Goal: Task Accomplishment & Management: Complete application form

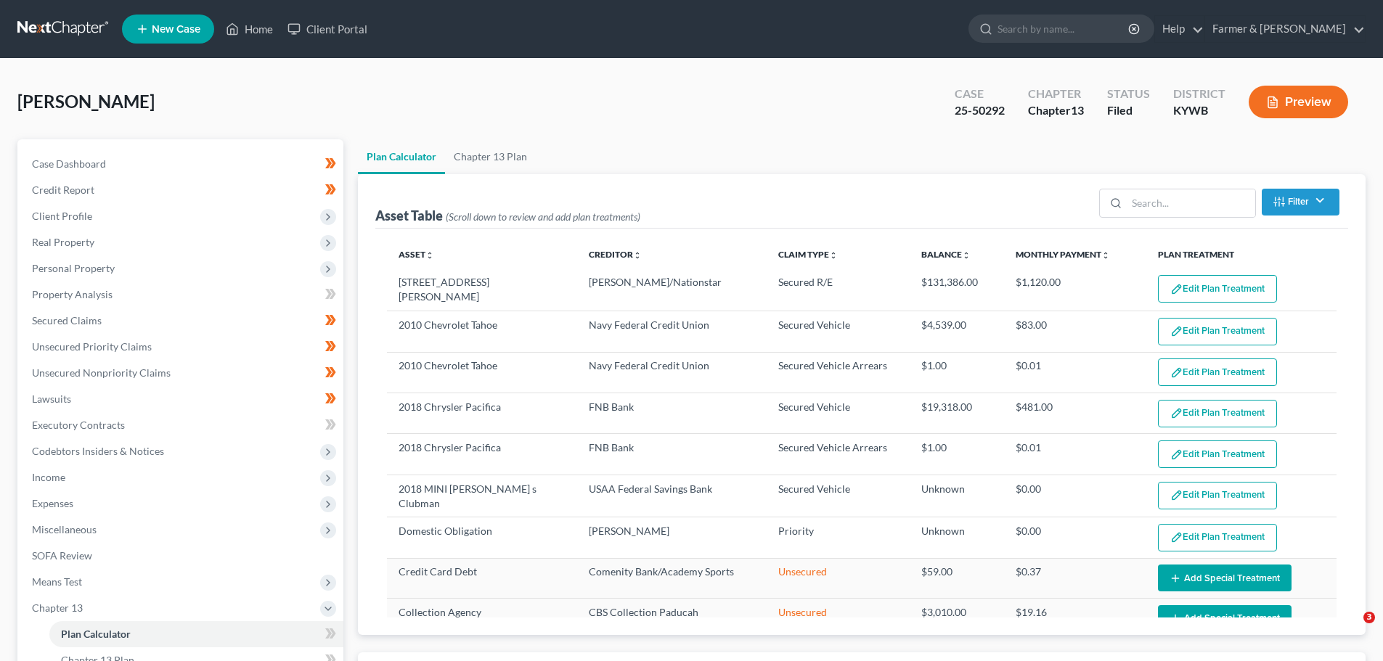
select select "59"
click at [266, 30] on link "Home" at bounding box center [249, 29] width 62 height 26
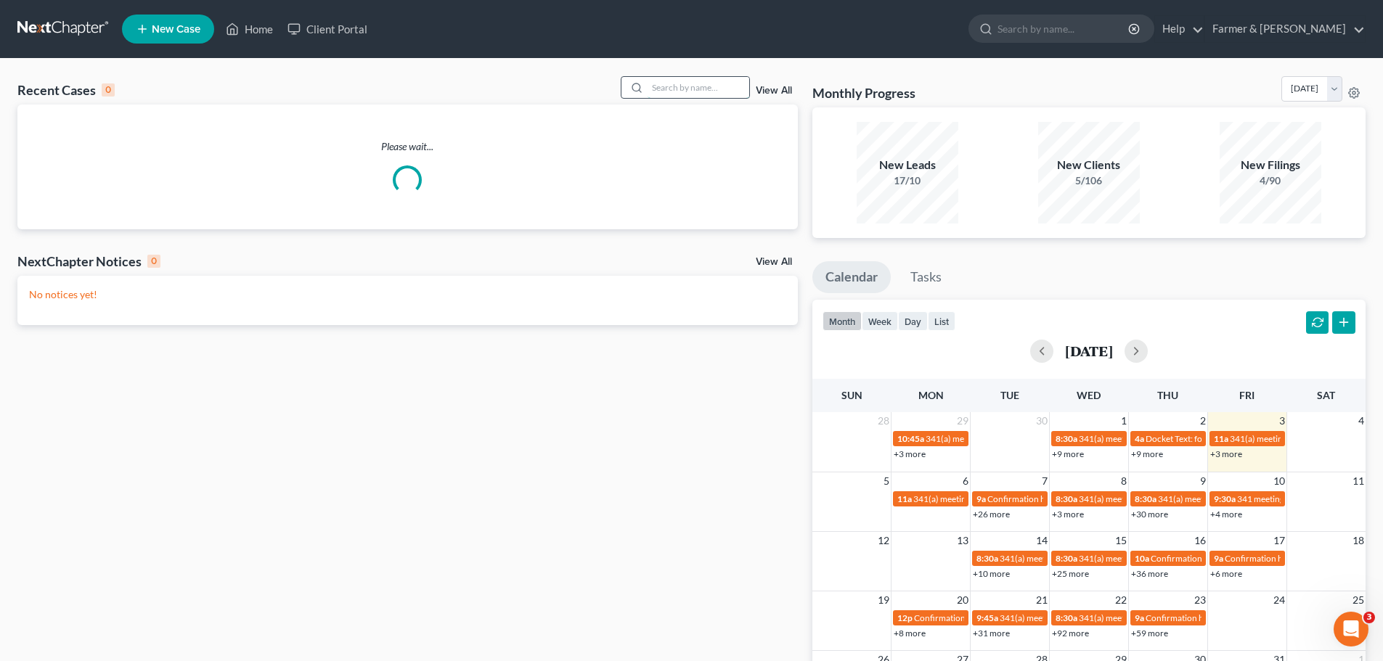
click at [671, 81] on input "search" at bounding box center [699, 87] width 102 height 21
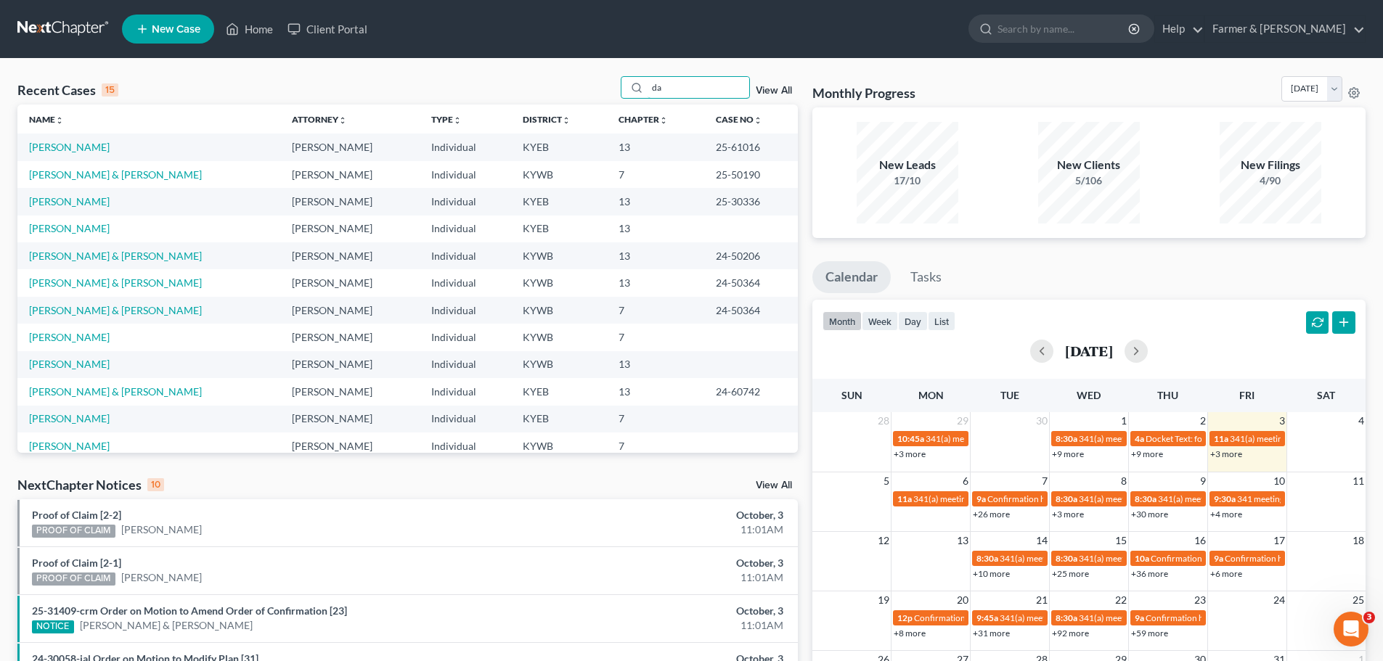
type input "d"
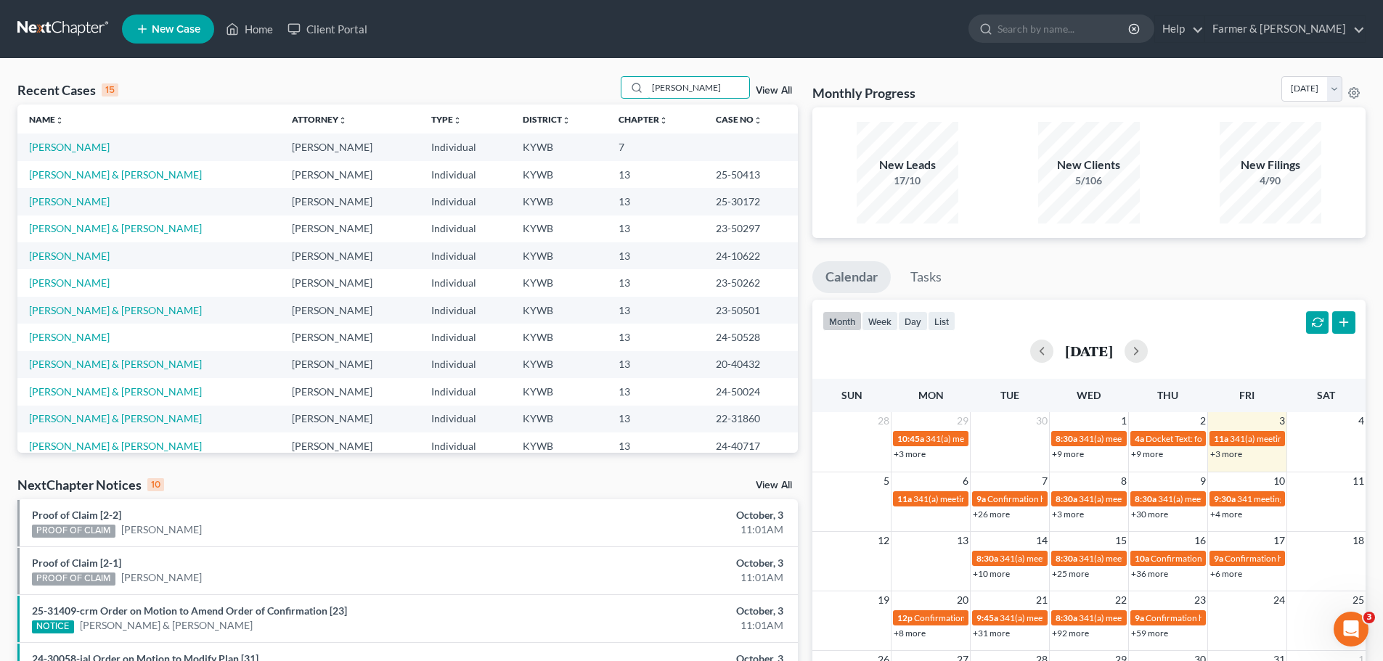
type input "[PERSON_NAME]"
click at [60, 138] on td "[PERSON_NAME]" at bounding box center [148, 147] width 263 height 27
click at [53, 157] on td "[PERSON_NAME]" at bounding box center [148, 147] width 263 height 27
click at [53, 150] on link "[PERSON_NAME]" at bounding box center [69, 147] width 81 height 12
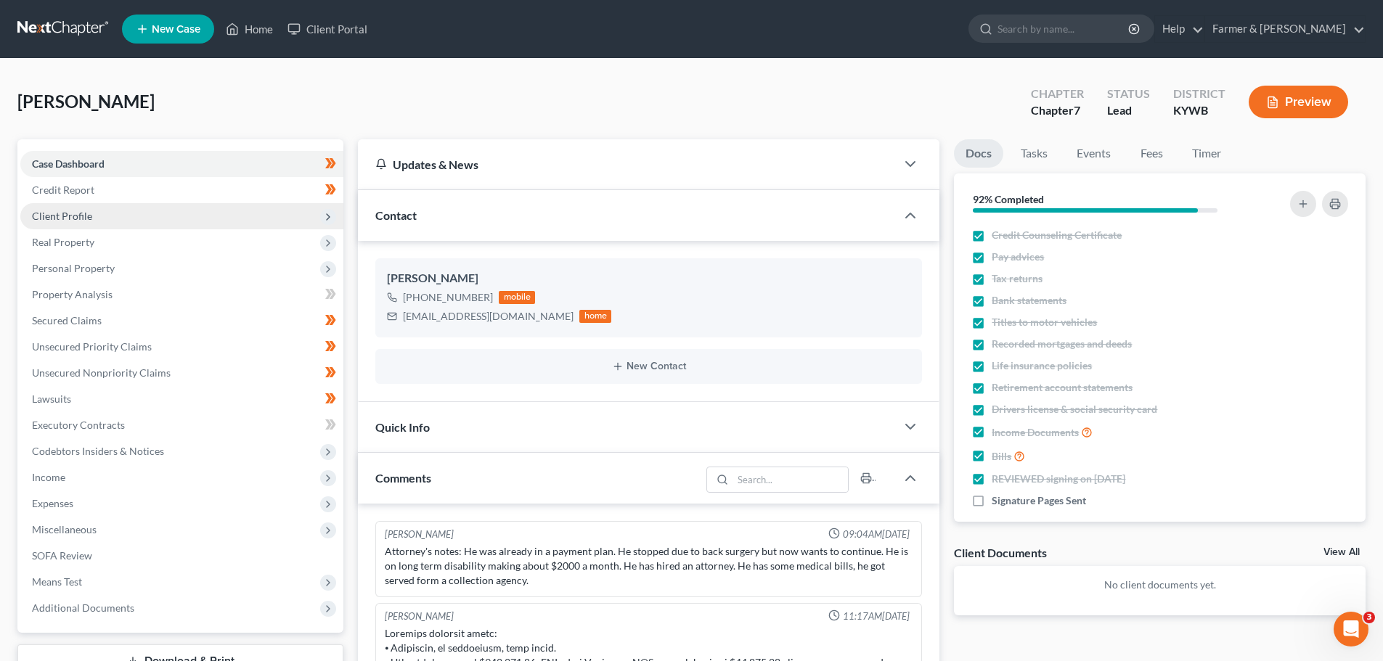
scroll to position [70, 0]
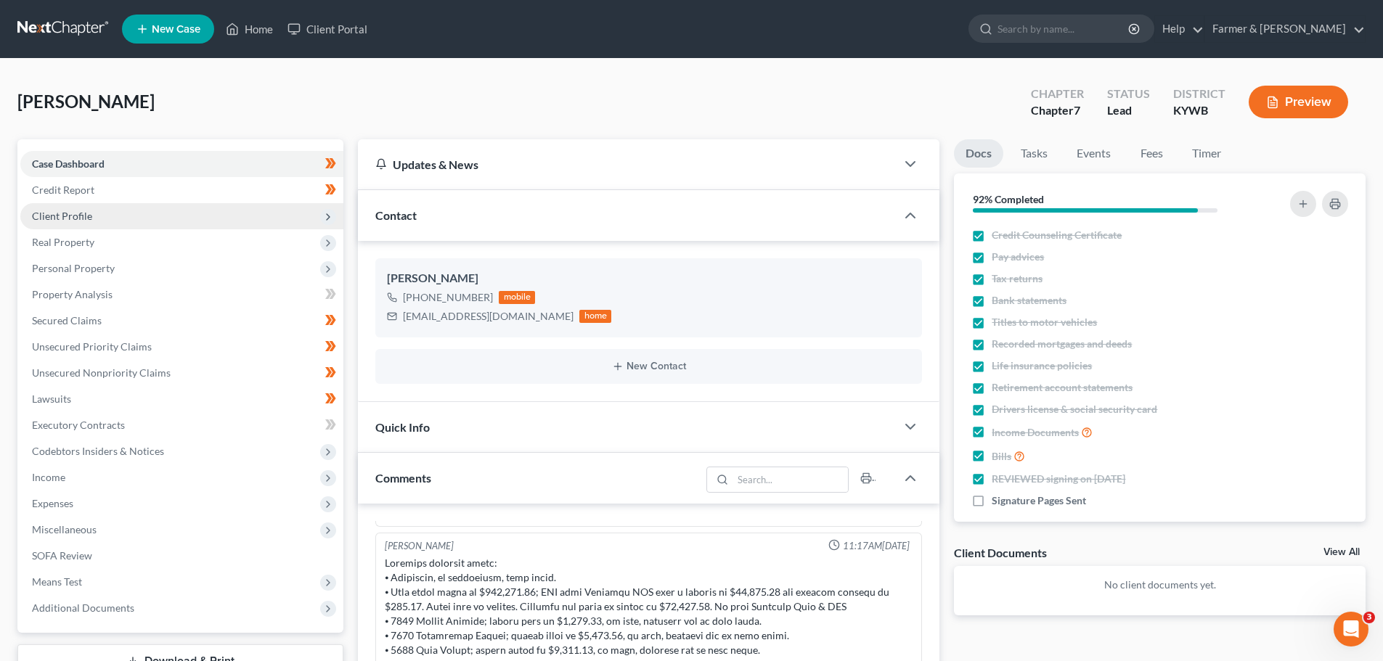
click at [52, 220] on span "Client Profile" at bounding box center [62, 216] width 60 height 12
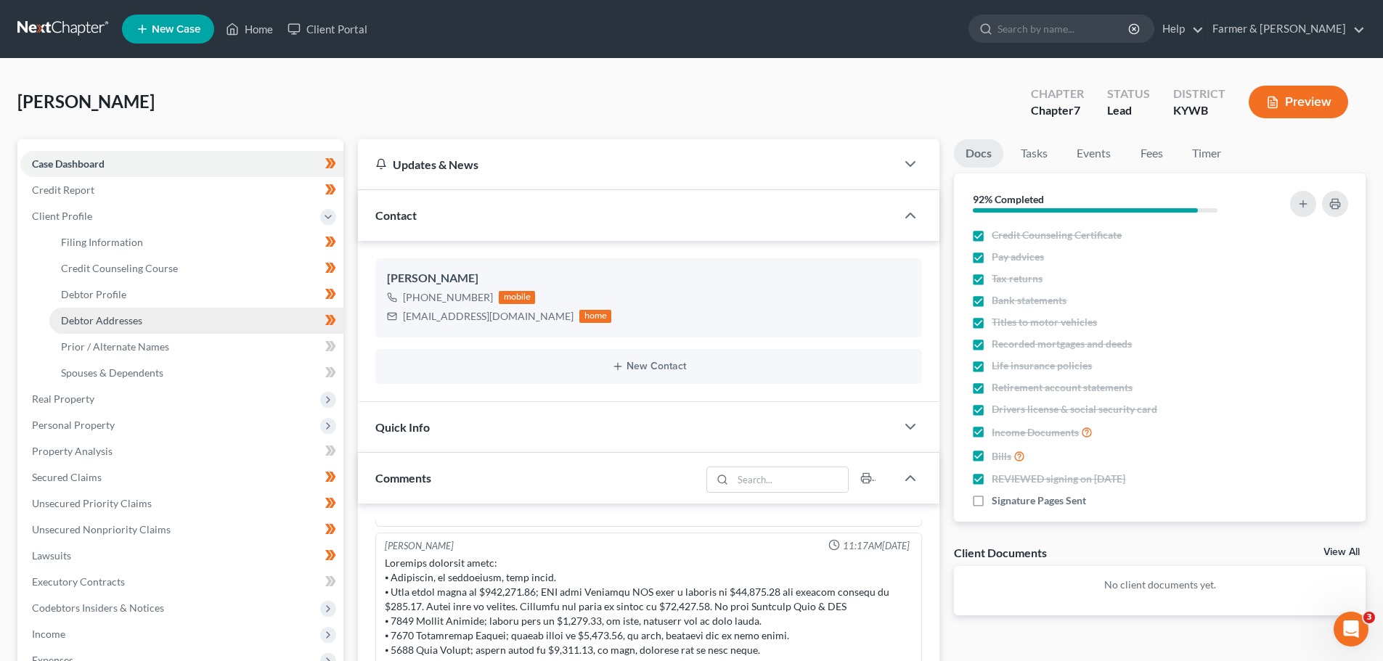
click at [73, 319] on span "Debtor Addresses" at bounding box center [101, 320] width 81 height 12
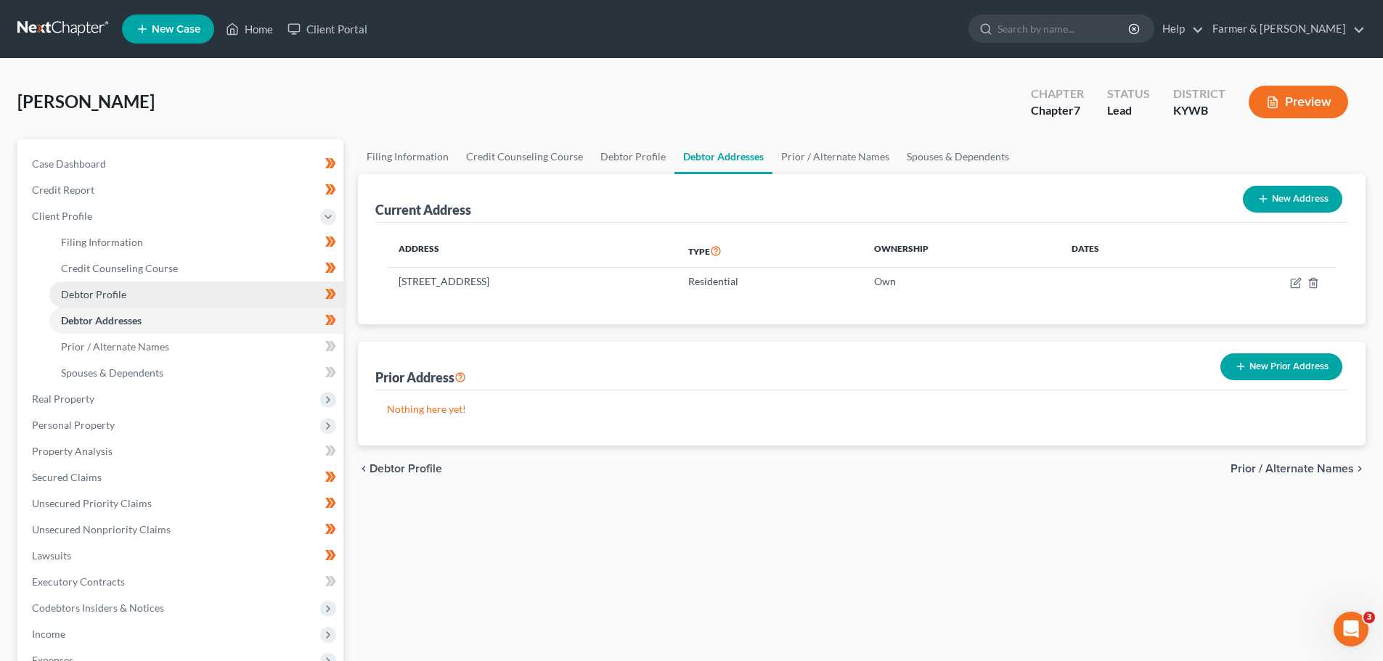
click at [107, 287] on link "Debtor Profile" at bounding box center [196, 295] width 294 height 26
select select "2"
select select "0"
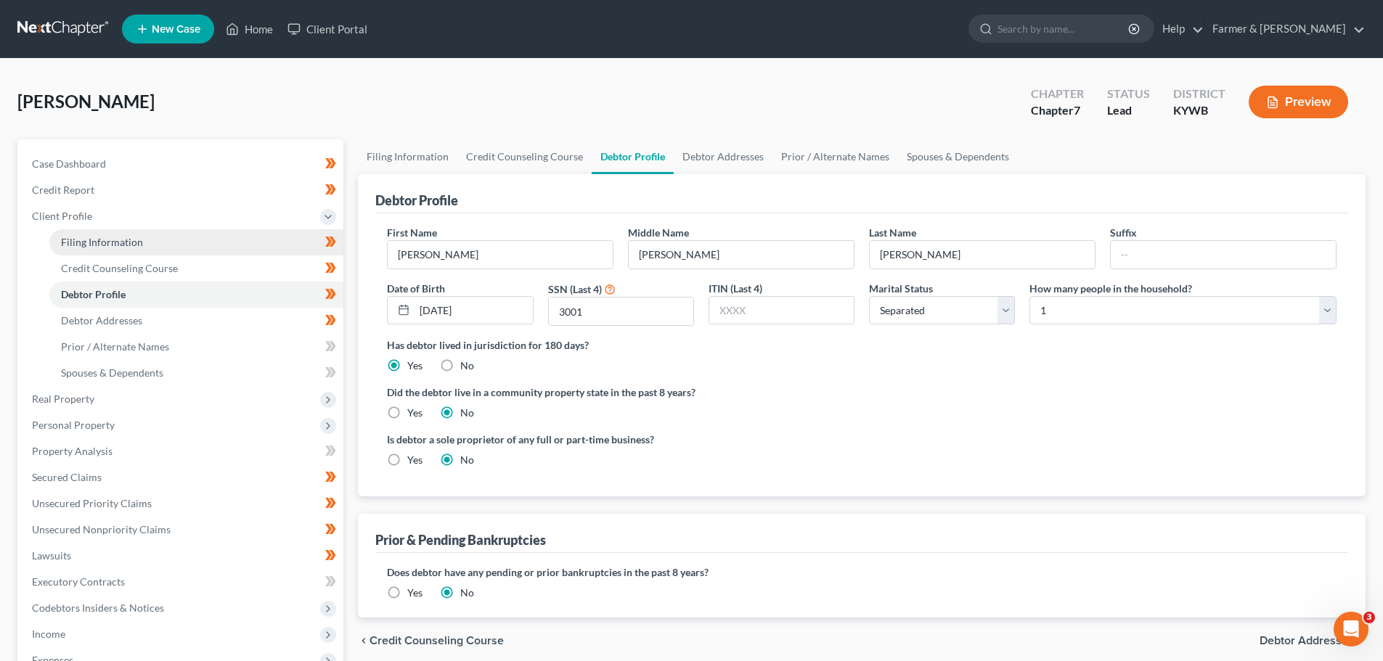
click at [110, 240] on span "Filing Information" at bounding box center [102, 242] width 82 height 12
select select "1"
select select "0"
select select "33"
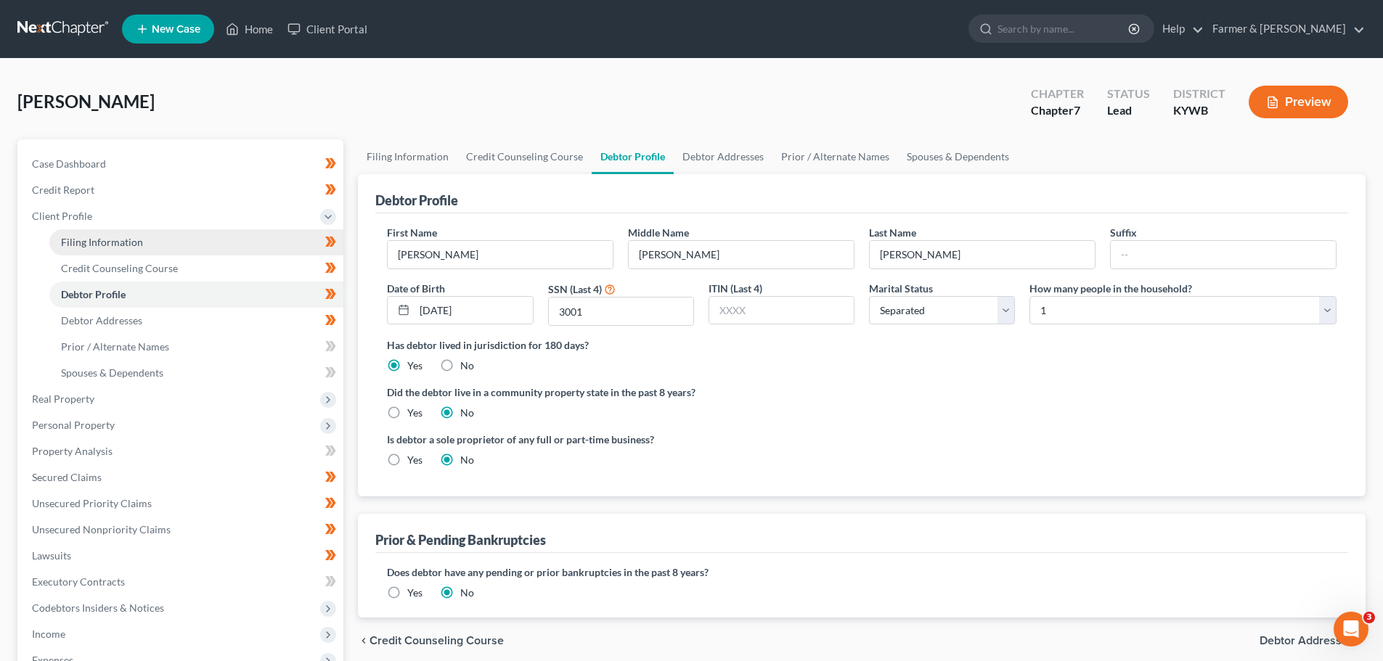
select select "0"
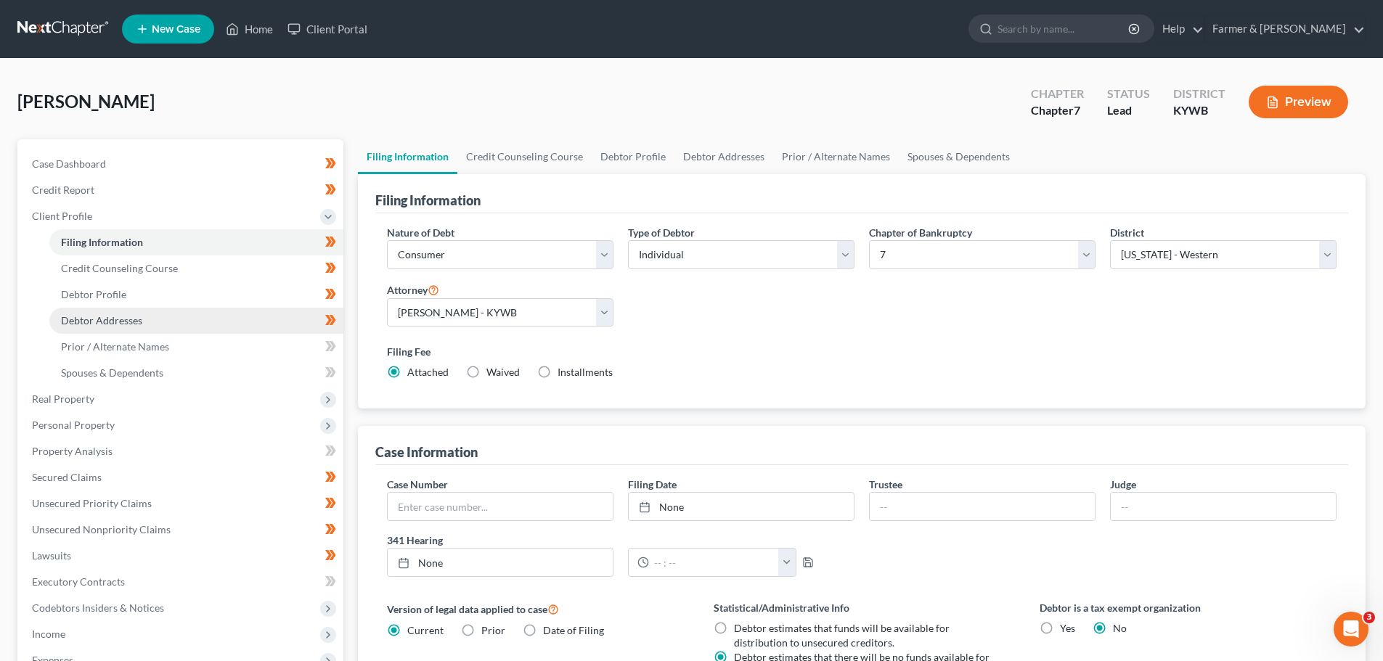
click at [94, 309] on link "Debtor Addresses" at bounding box center [196, 321] width 294 height 26
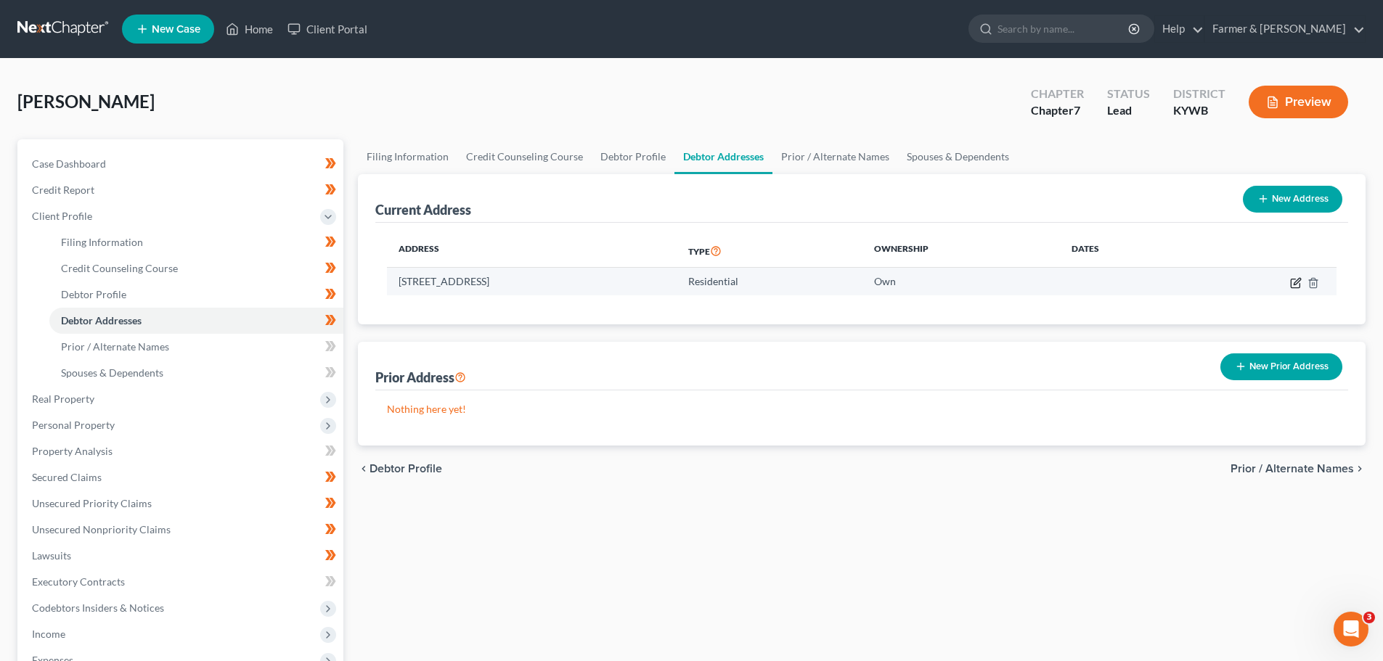
click at [1299, 281] on icon "button" at bounding box center [1297, 281] width 7 height 7
select select "18"
select select "0"
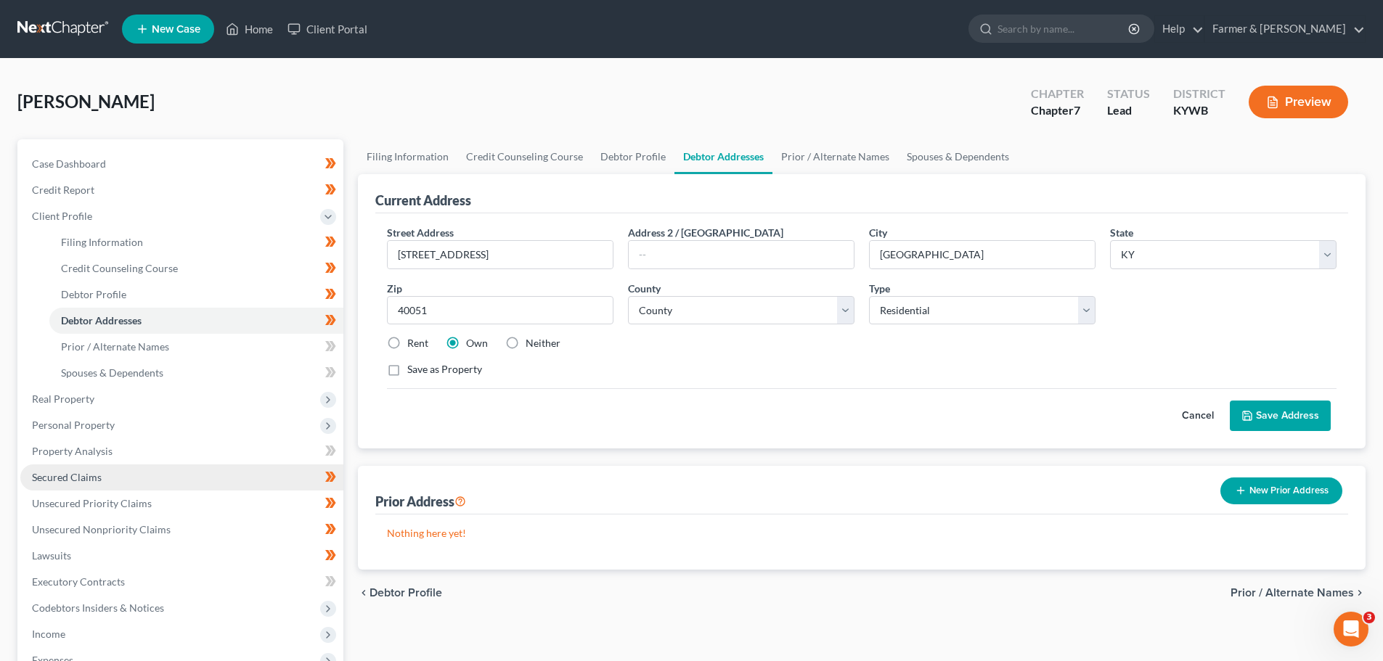
click at [93, 478] on span "Secured Claims" at bounding box center [67, 477] width 70 height 12
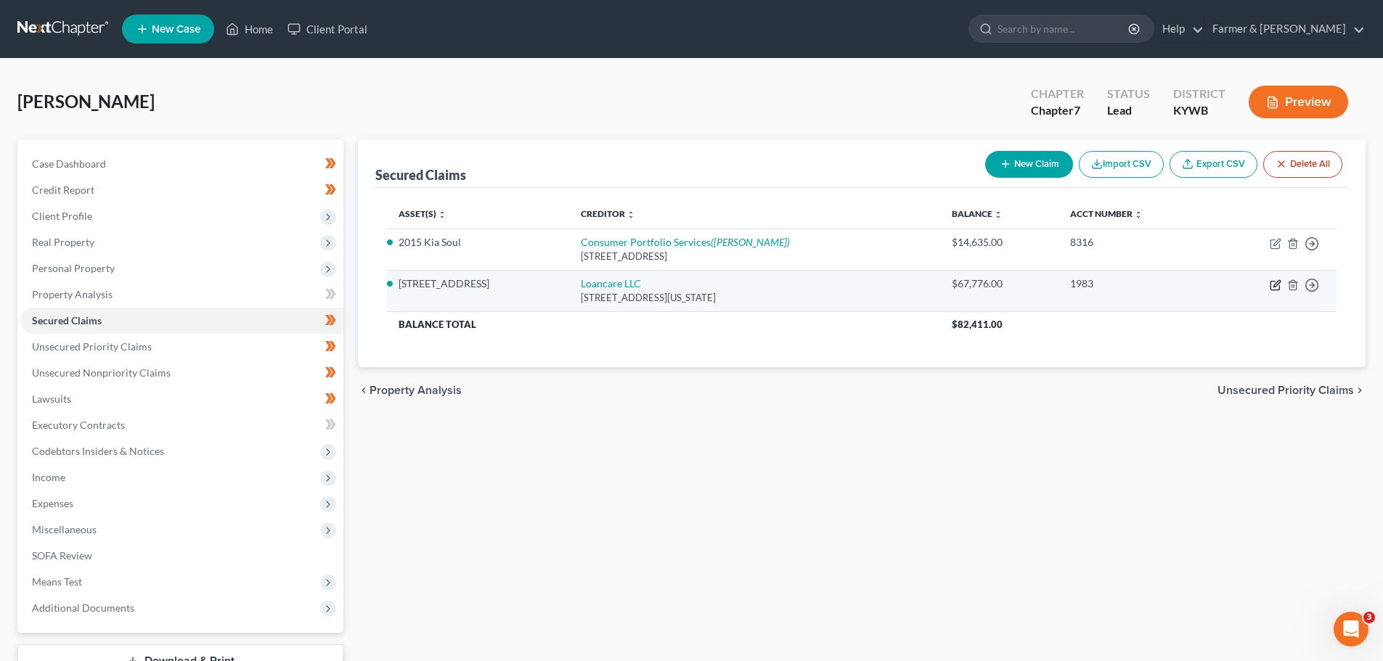
click at [1276, 285] on icon "button" at bounding box center [1276, 285] width 12 height 12
select select "48"
select select "4"
select select "0"
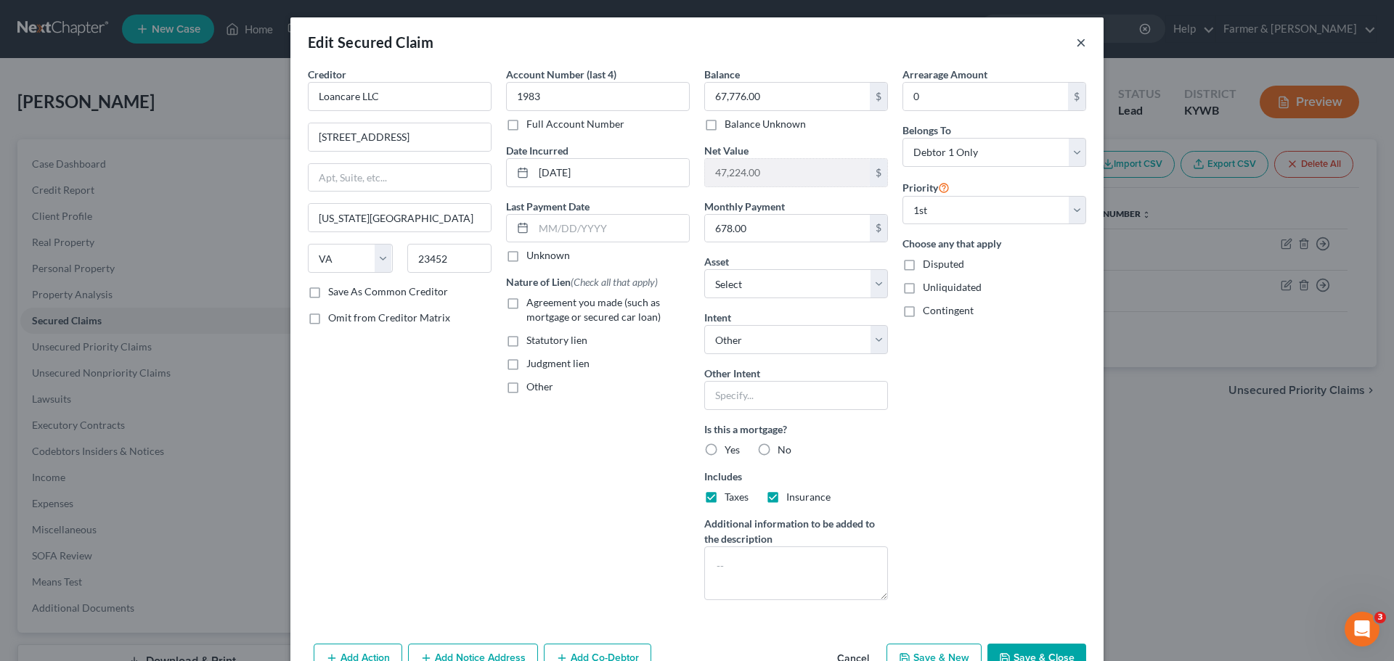
click at [1079, 34] on button "×" at bounding box center [1081, 41] width 10 height 17
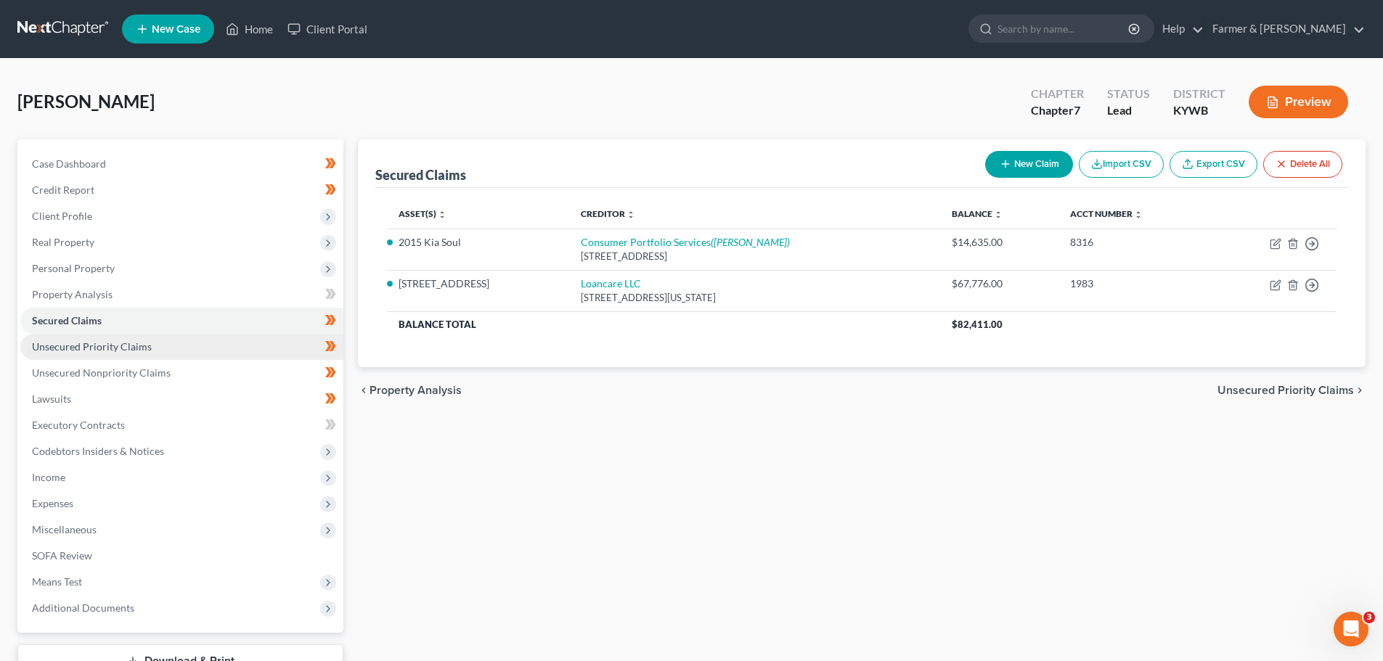
click at [100, 354] on link "Unsecured Priority Claims" at bounding box center [181, 347] width 323 height 26
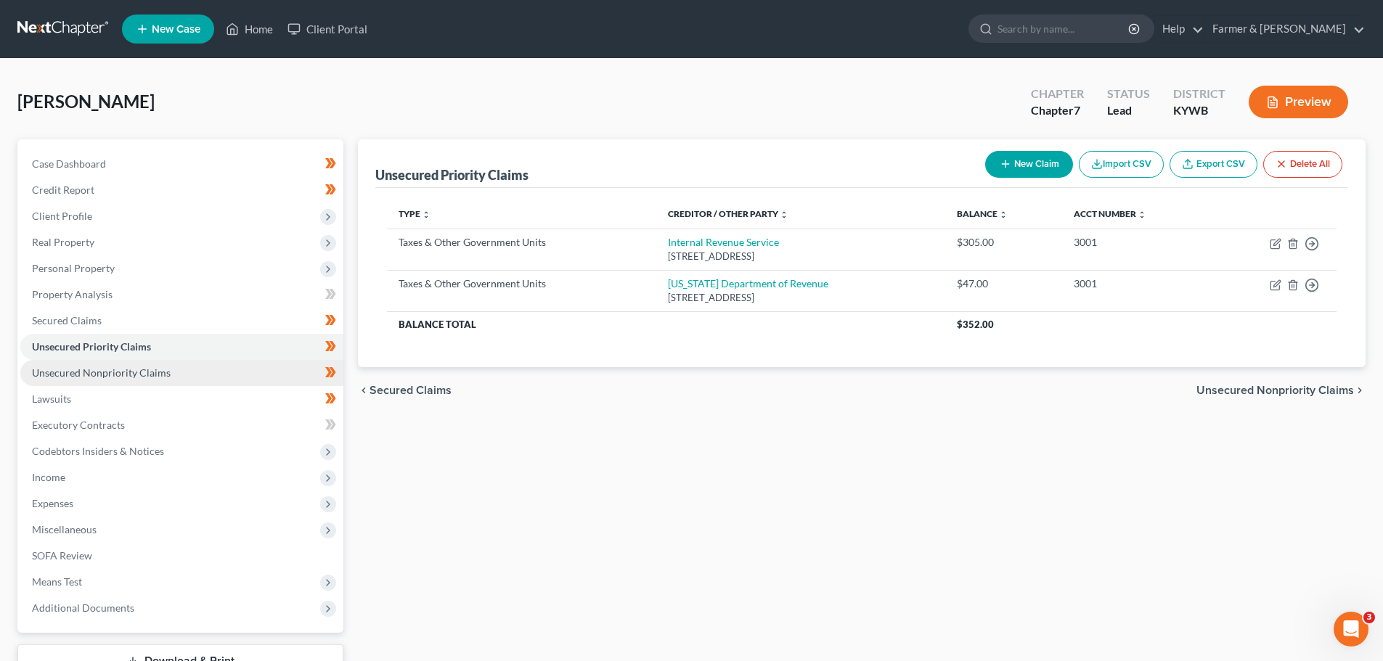
click at [105, 375] on span "Unsecured Nonpriority Claims" at bounding box center [101, 373] width 139 height 12
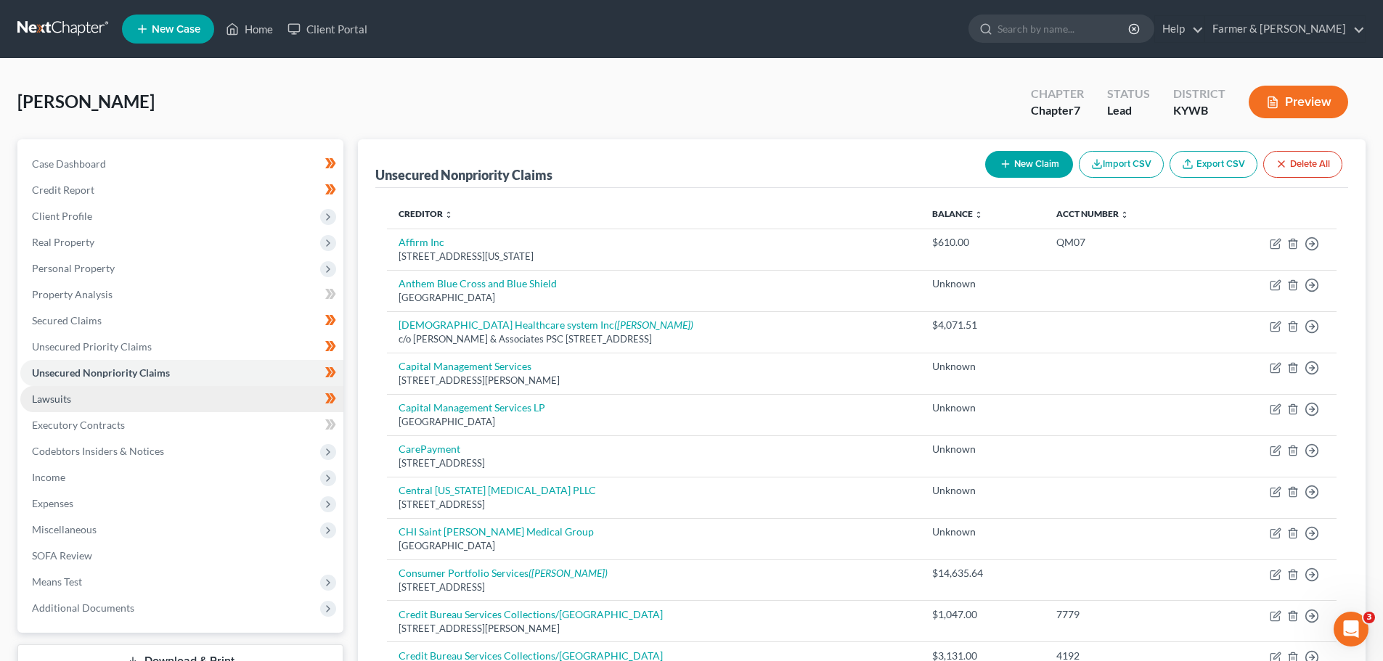
click at [65, 396] on span "Lawsuits" at bounding box center [51, 399] width 39 height 12
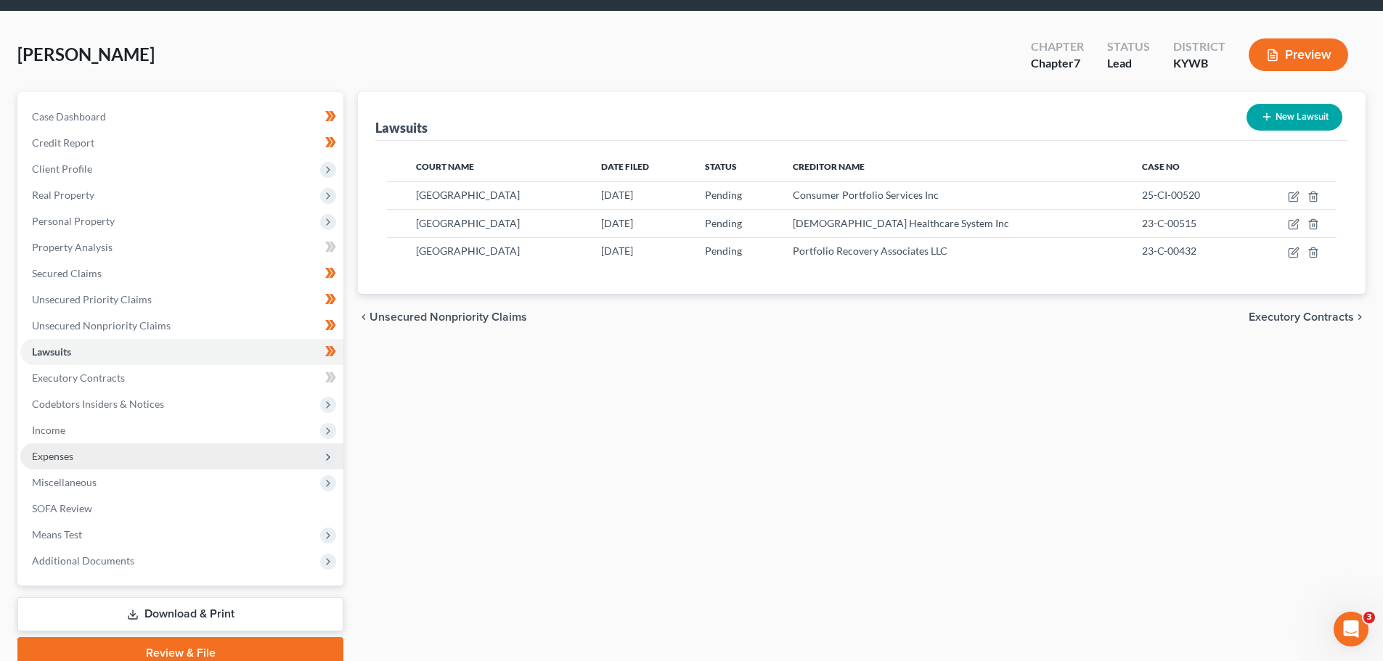
scroll to position [73, 0]
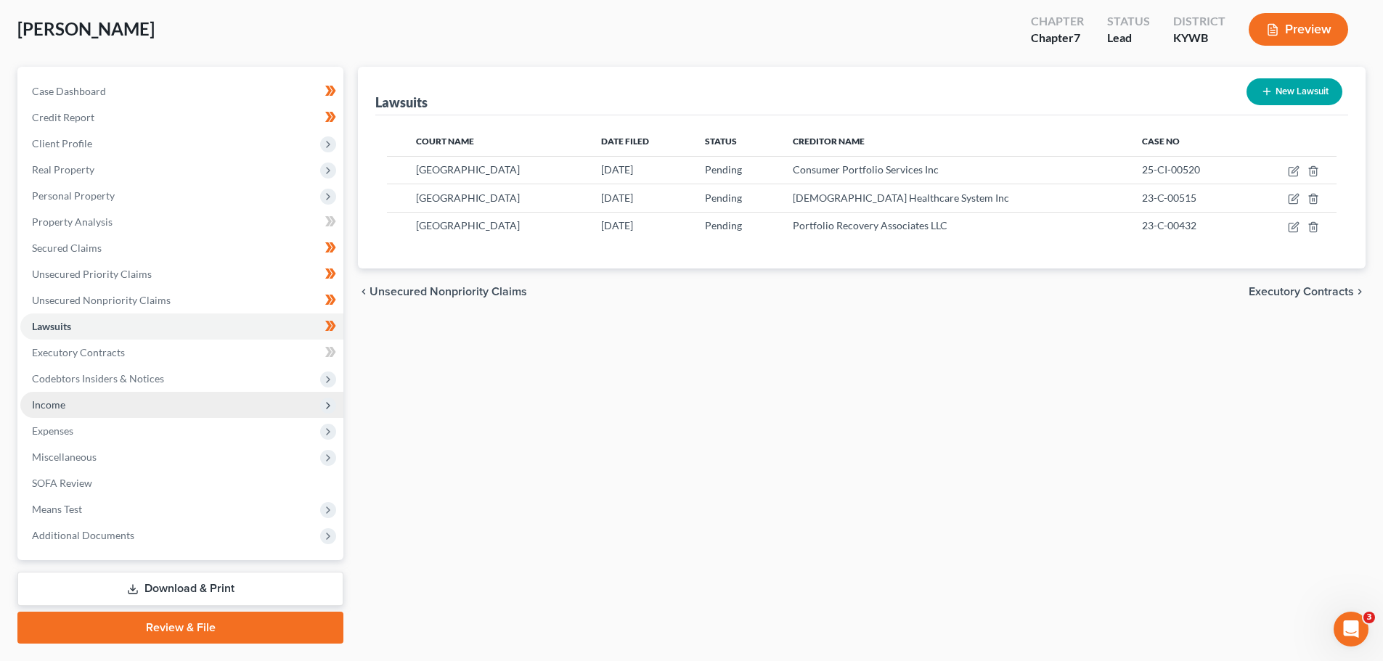
click at [59, 410] on span "Income" at bounding box center [48, 405] width 33 height 12
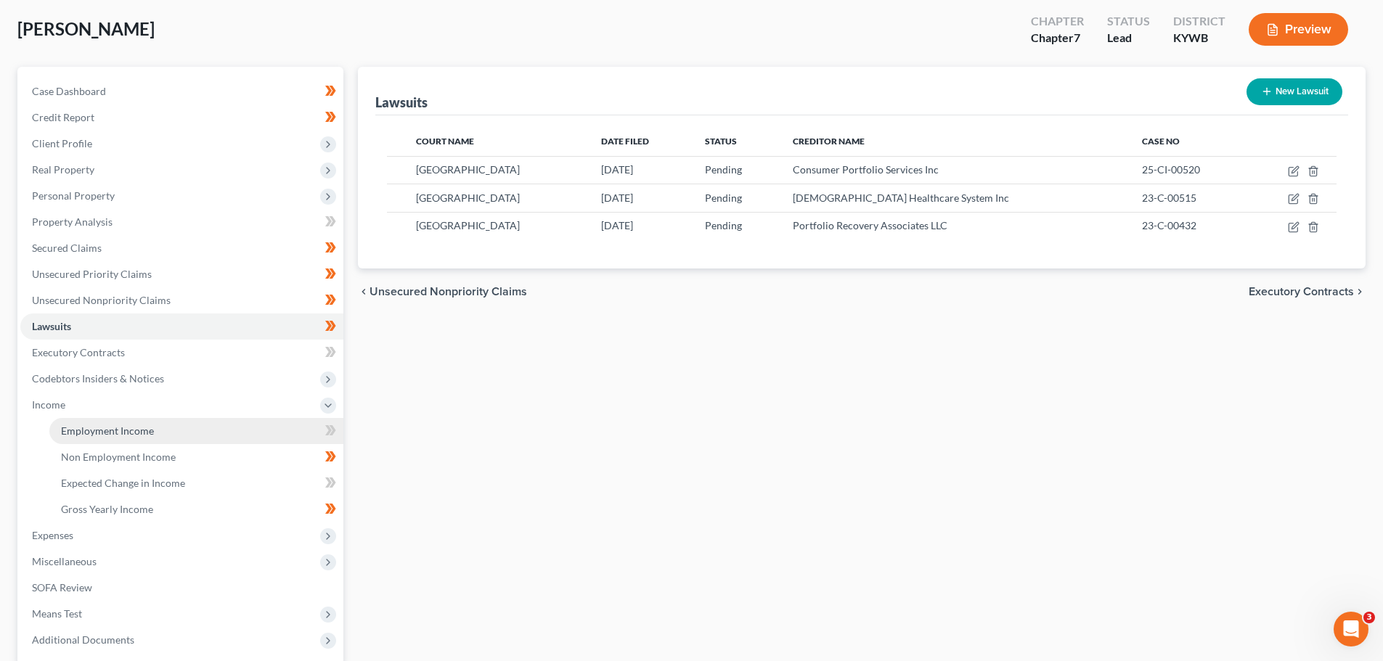
click at [110, 436] on span "Employment Income" at bounding box center [107, 431] width 93 height 12
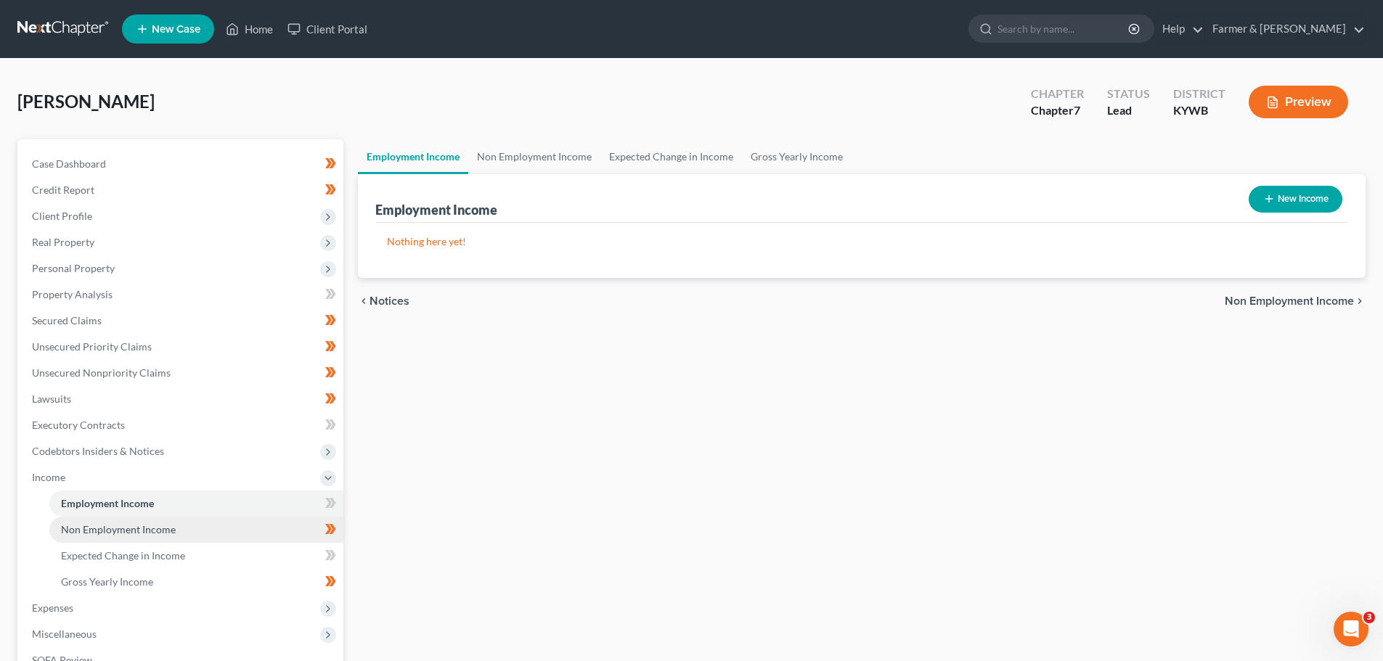
click at [98, 539] on link "Non Employment Income" at bounding box center [196, 530] width 294 height 26
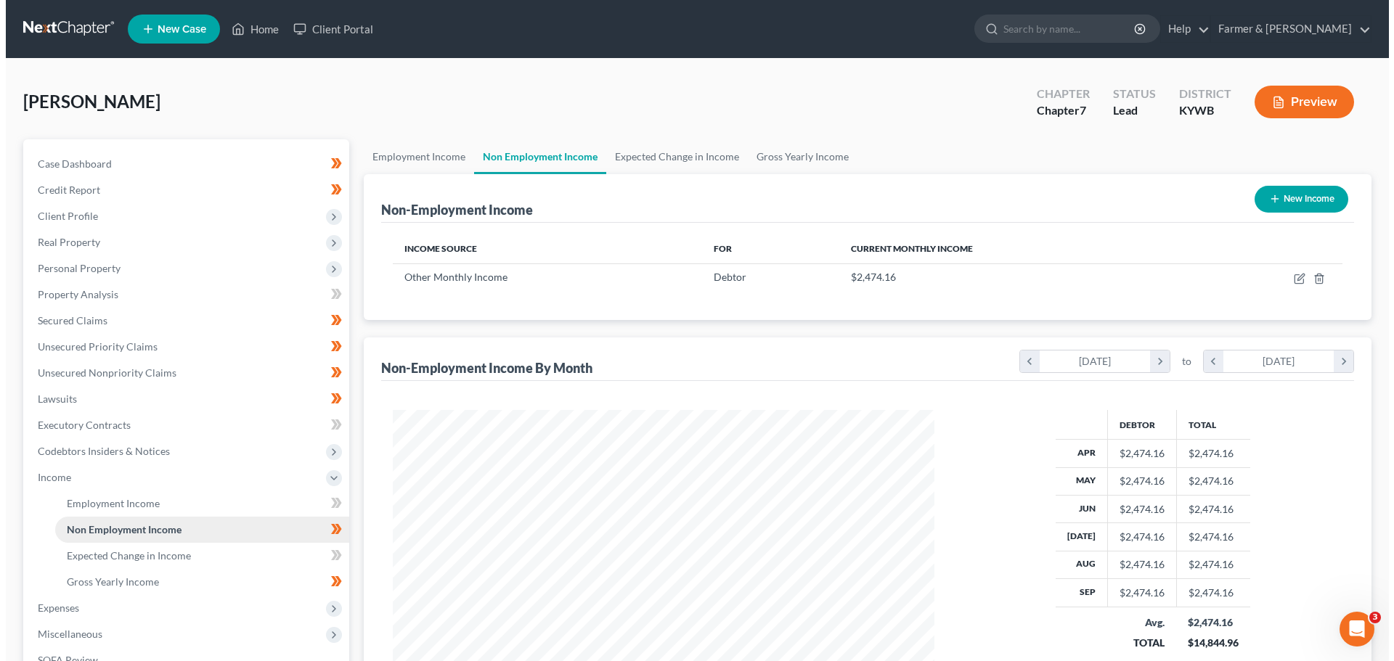
scroll to position [271, 571]
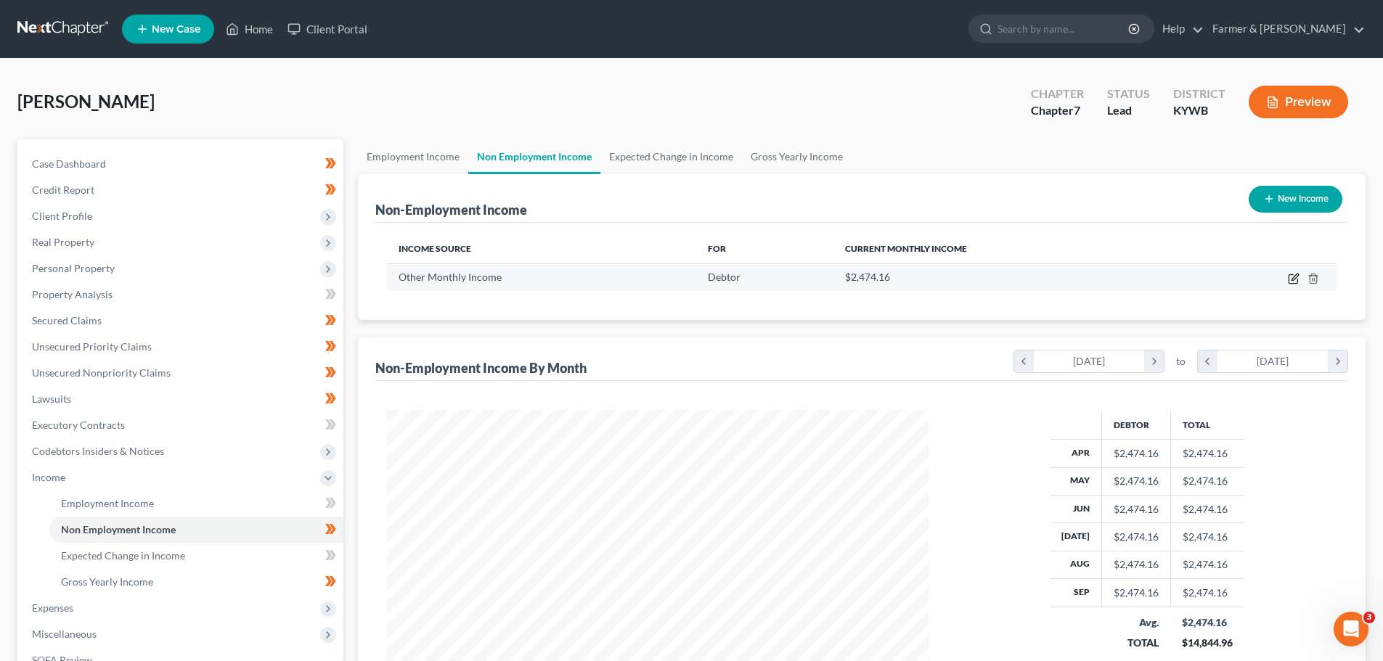
click at [1291, 274] on icon "button" at bounding box center [1294, 279] width 12 height 12
select select "13"
select select "0"
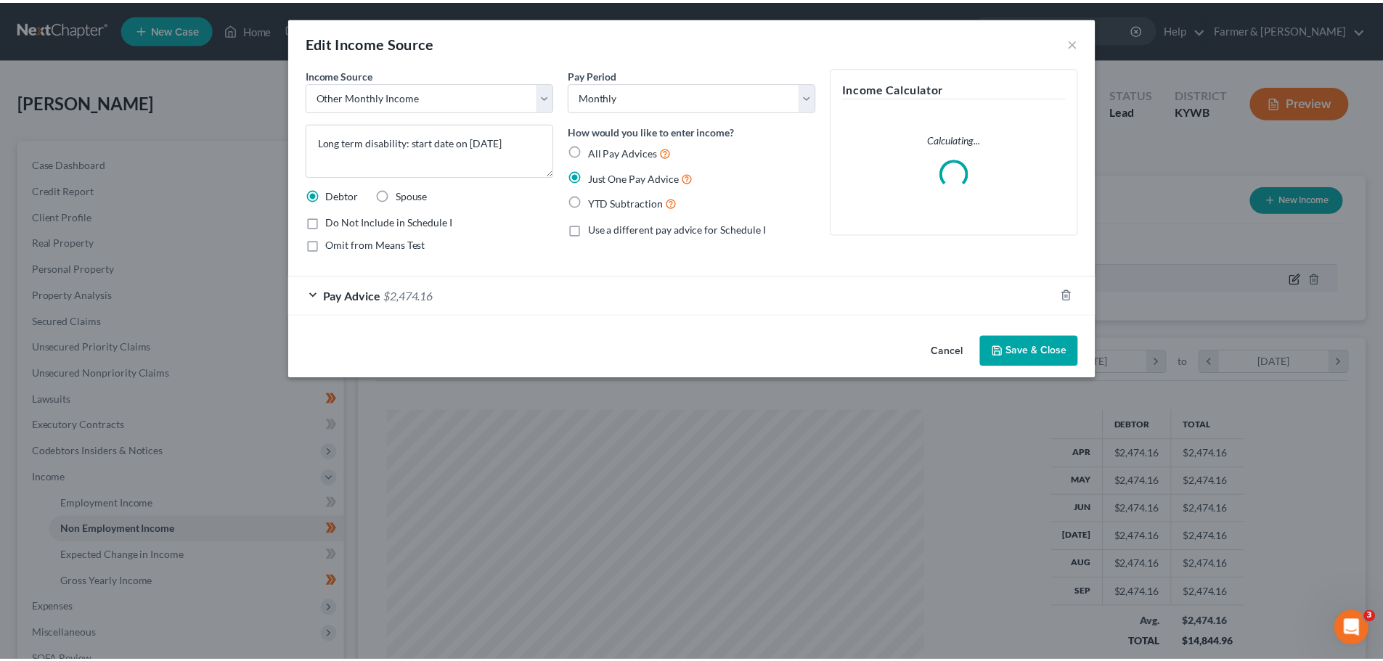
scroll to position [273, 576]
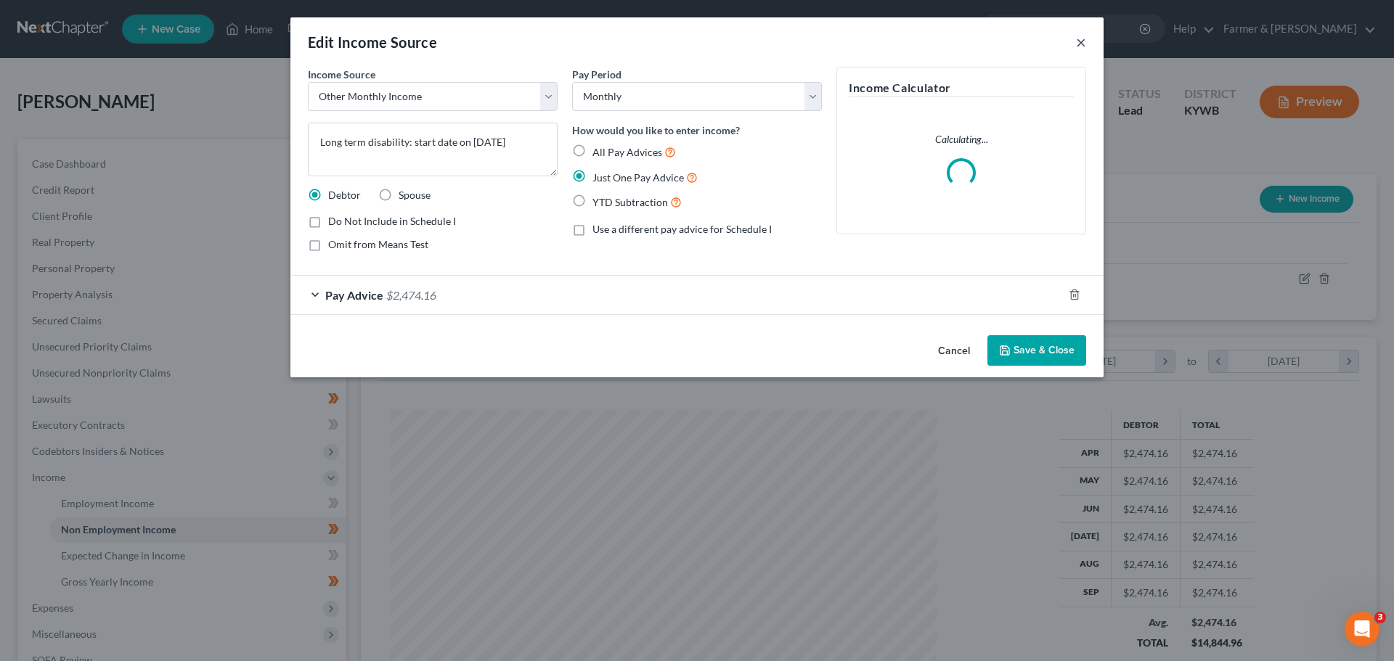
click at [1077, 42] on button "×" at bounding box center [1081, 41] width 10 height 17
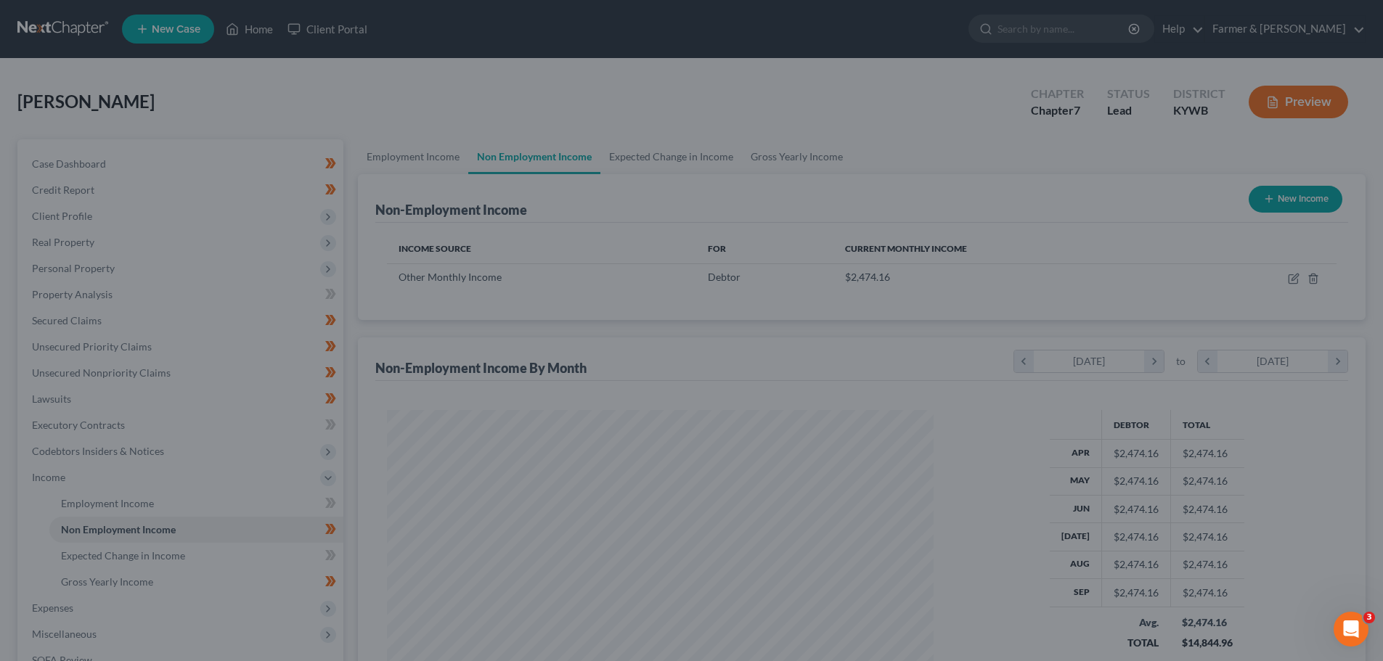
scroll to position [725633, 725334]
